Goal: Check status: Check status

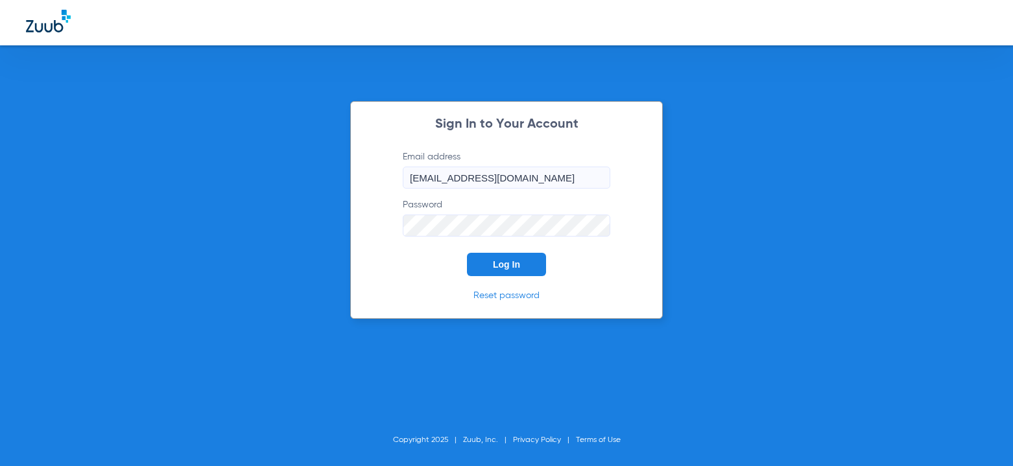
click at [501, 260] on span "Log In" at bounding box center [506, 264] width 27 height 10
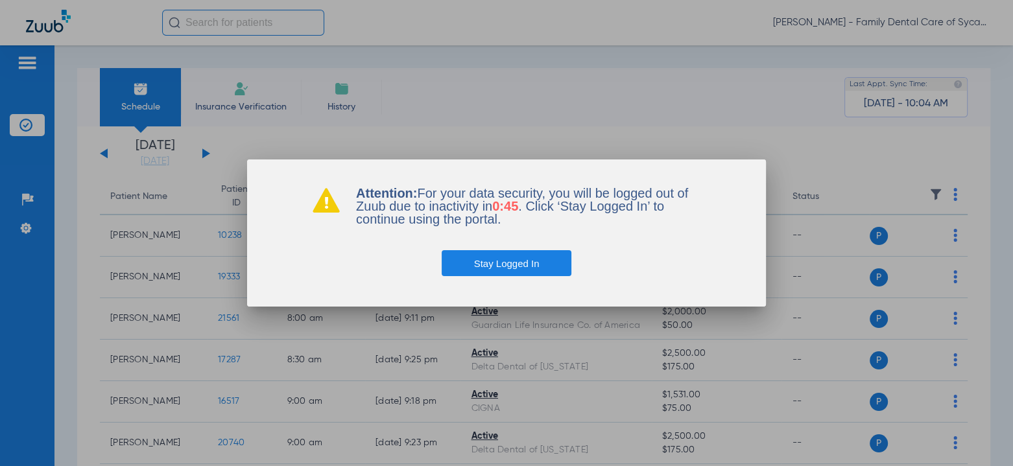
click at [501, 263] on button "Stay Logged In" at bounding box center [507, 263] width 130 height 26
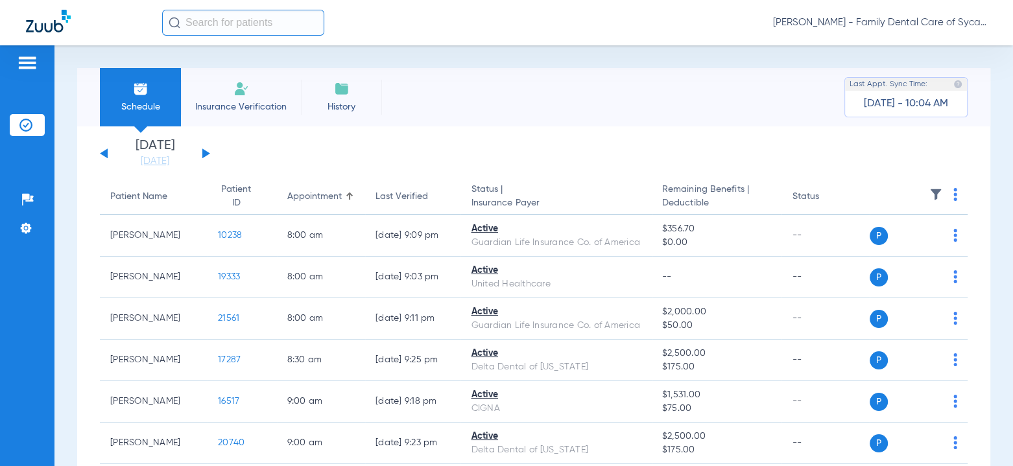
click at [202, 154] on button at bounding box center [206, 153] width 8 height 10
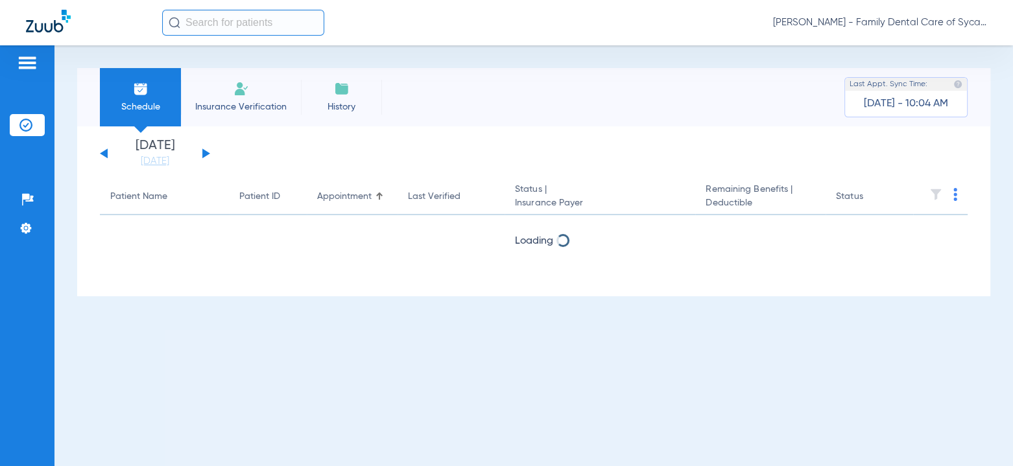
click at [202, 154] on button at bounding box center [206, 153] width 8 height 10
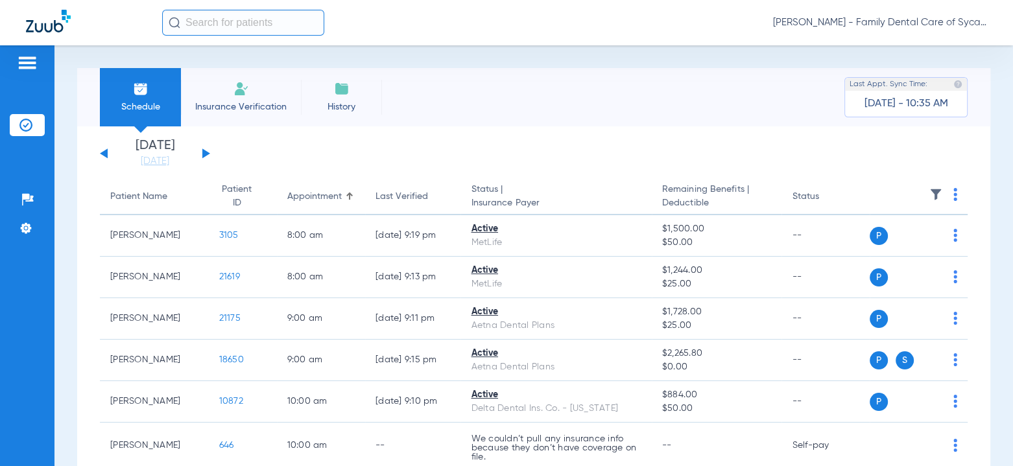
click at [206, 154] on button at bounding box center [206, 153] width 8 height 10
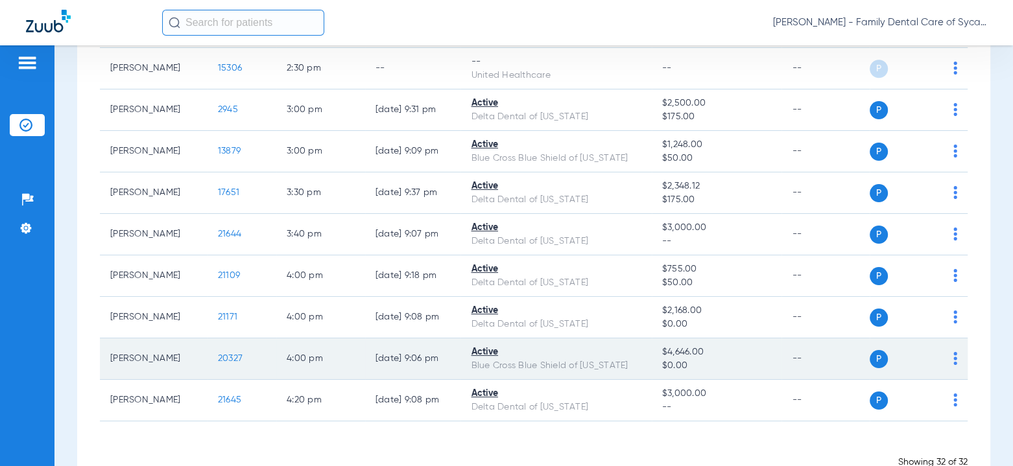
scroll to position [1201, 0]
